Goal: Navigation & Orientation: Find specific page/section

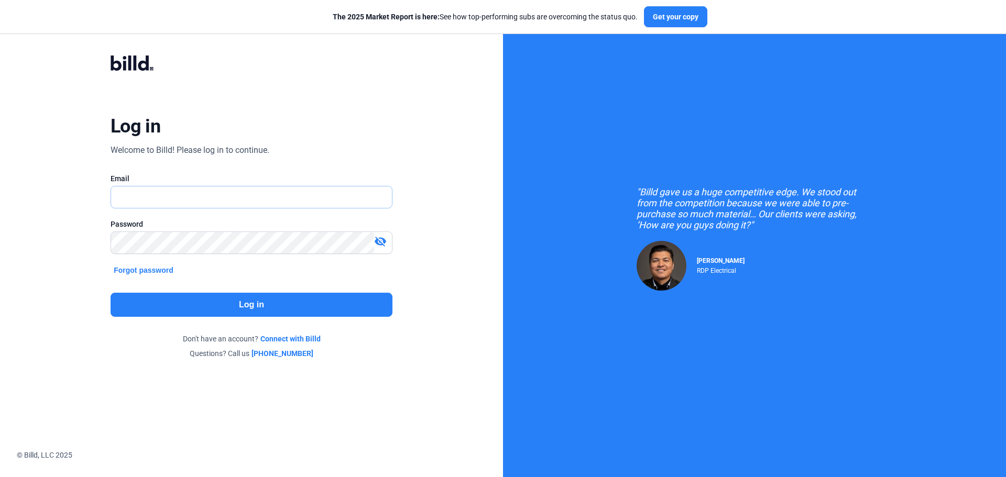
type input "[EMAIL_ADDRESS][DOMAIN_NAME]"
click at [227, 306] on button "Log in" at bounding box center [252, 305] width 282 height 24
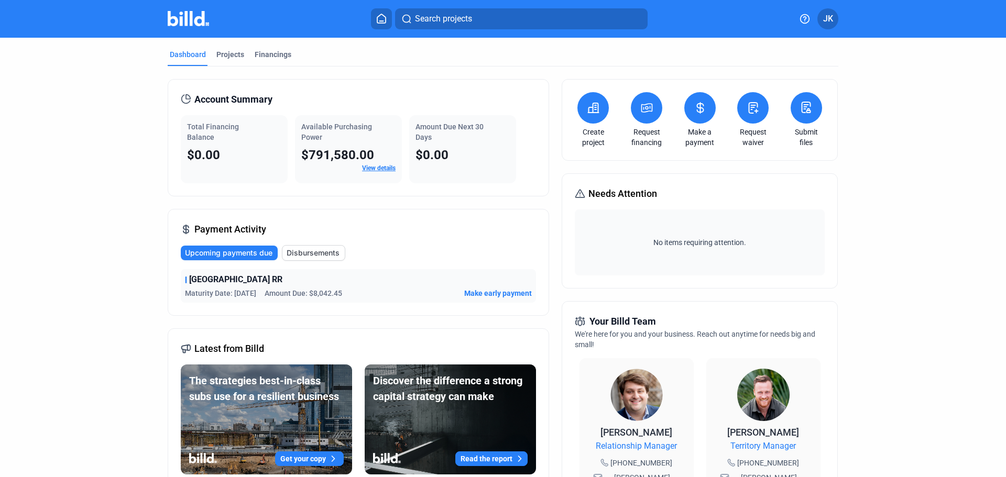
click at [369, 286] on div "[GEOGRAPHIC_DATA] RR" at bounding box center [358, 279] width 347 height 13
click at [231, 53] on div "Projects" at bounding box center [230, 54] width 28 height 10
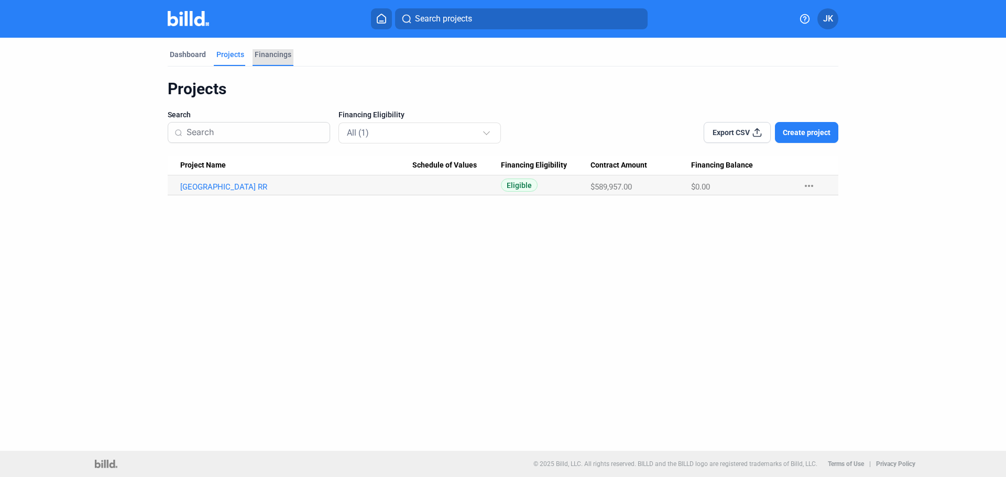
click at [263, 51] on div "Financings" at bounding box center [273, 54] width 37 height 10
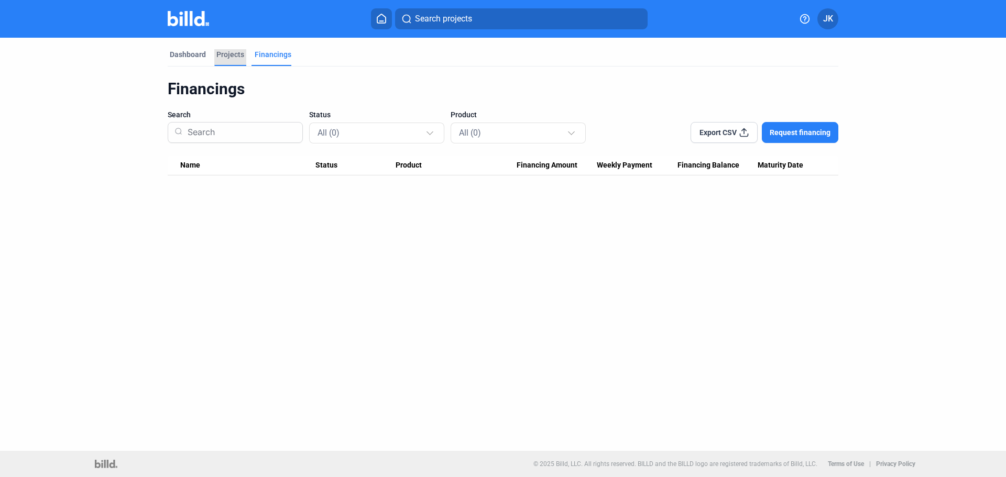
click at [236, 53] on div "Projects" at bounding box center [230, 54] width 28 height 10
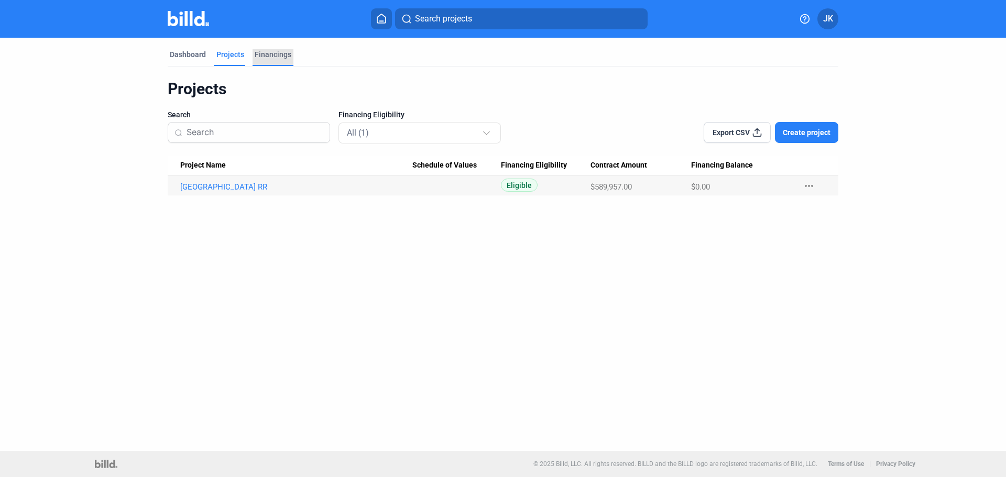
click at [269, 53] on div "Financings" at bounding box center [273, 54] width 37 height 10
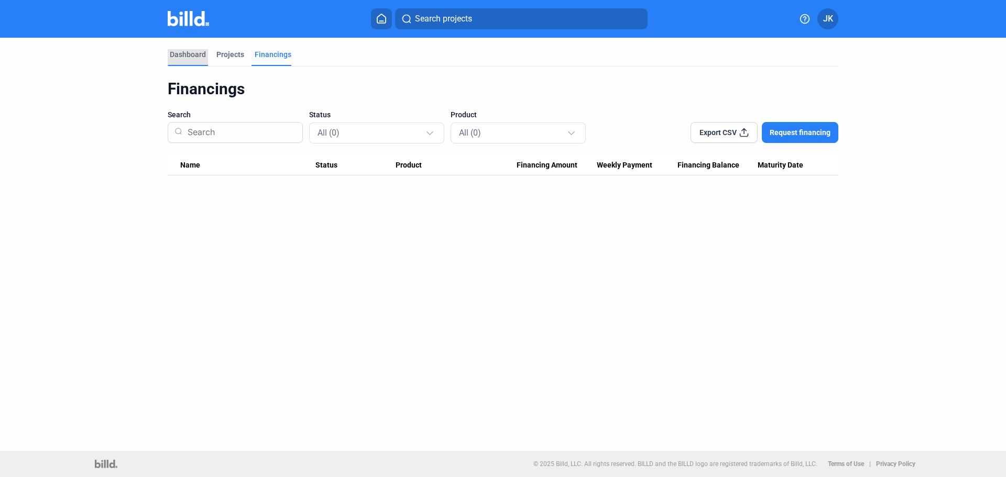
click at [196, 53] on div "Dashboard" at bounding box center [188, 54] width 36 height 10
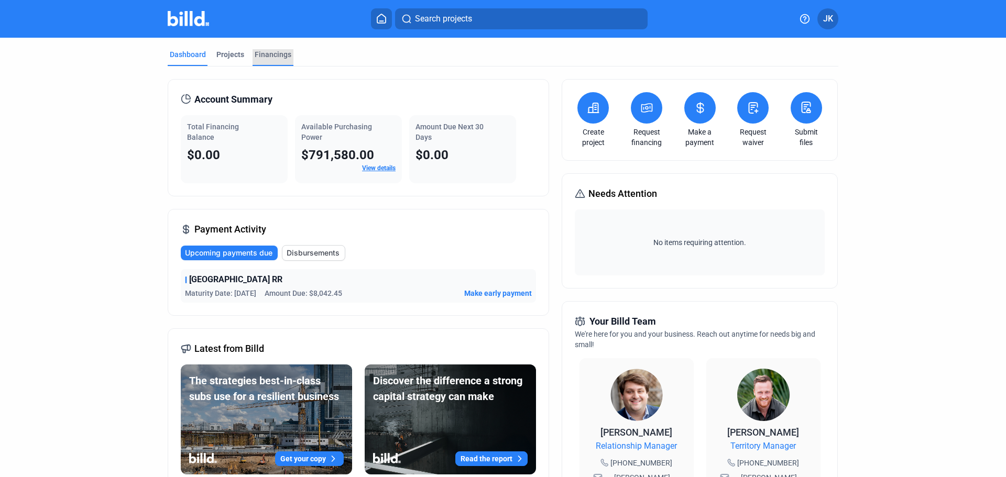
click at [268, 56] on div "Financings" at bounding box center [273, 54] width 37 height 10
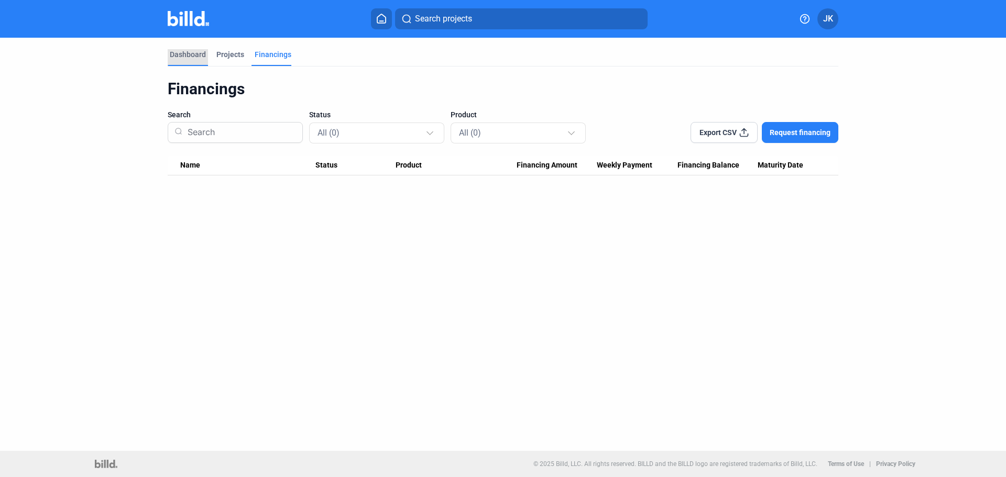
click at [184, 56] on div "Dashboard" at bounding box center [188, 54] width 36 height 10
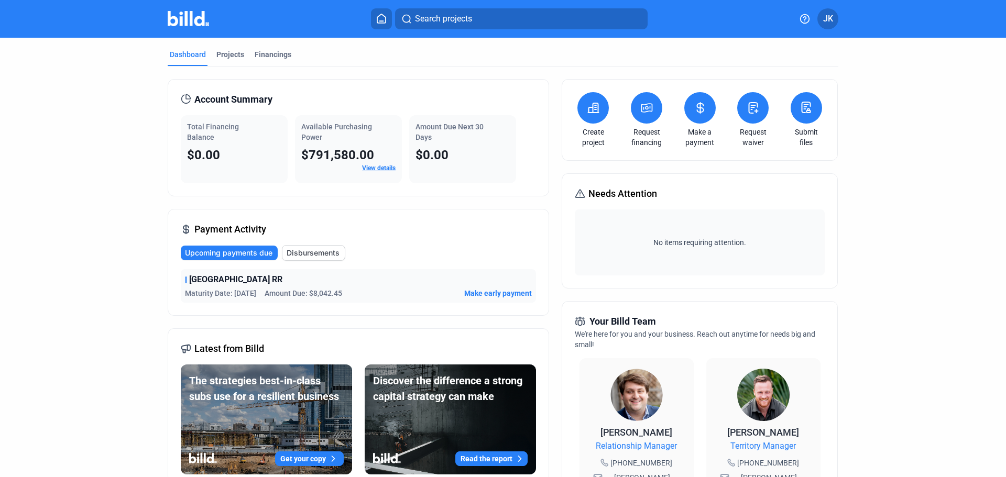
click at [127, 288] on dashboard "Dashboard Projects Financings Account Summary Total Financing Balance $0.00 Ava…" at bounding box center [502, 400] width 905 height 725
